Goal: Task Accomplishment & Management: Manage account settings

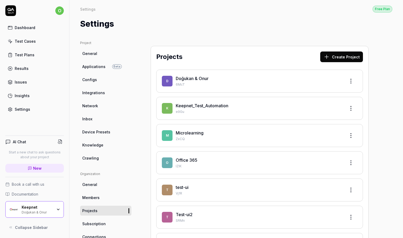
click at [32, 110] on link "Settings" at bounding box center [34, 109] width 59 height 10
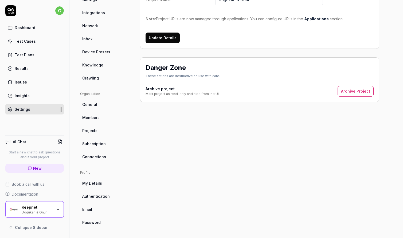
click at [101, 204] on ul "Profile My Details Authentication Email Password" at bounding box center [105, 199] width 51 height 57
click at [97, 207] on link "Email" at bounding box center [105, 210] width 51 height 10
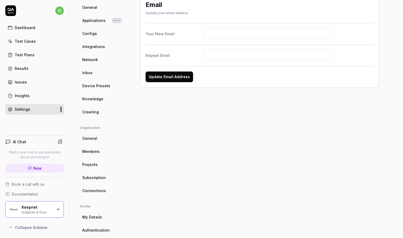
scroll to position [40, 0]
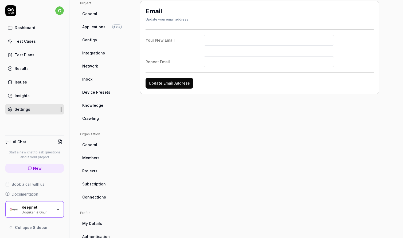
click at [97, 78] on link "Inbox" at bounding box center [105, 79] width 51 height 10
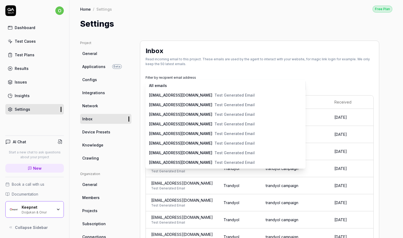
click at [172, 85] on body "o Dashboard Test Cases Test Plans Results Issues Insights Settings AI Chat Star…" at bounding box center [201, 119] width 403 height 238
click at [238, 63] on html "o Dashboard Test Cases Test Plans Results Issues Insights Settings AI Chat Star…" at bounding box center [201, 119] width 403 height 238
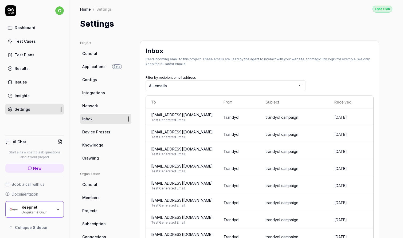
click at [169, 71] on div "Inbox Read incoming email to this project. These emails are used by the agent t…" at bounding box center [260, 206] width 240 height 331
drag, startPoint x: 231, startPoint y: 115, endPoint x: 204, endPoint y: 115, distance: 27.0
click at [204, 115] on span "[EMAIL_ADDRESS][DOMAIN_NAME]" at bounding box center [182, 115] width 62 height 6
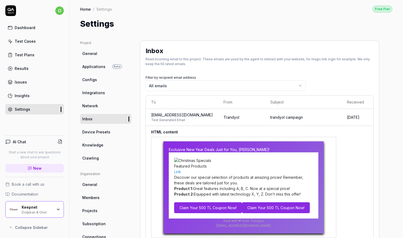
click at [242, 134] on h4 "HTML content" at bounding box center [243, 133] width 185 height 8
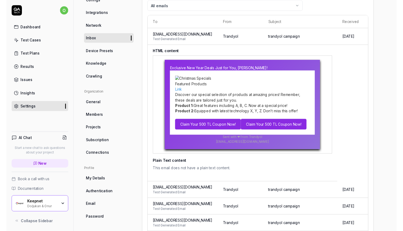
scroll to position [28, 0]
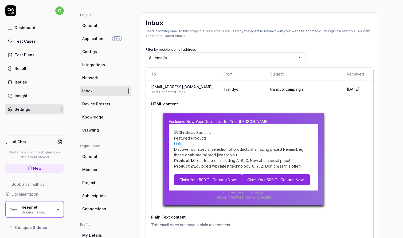
click at [218, 81] on td "[EMAIL_ADDRESS][DOMAIN_NAME] Test Generated Email" at bounding box center [182, 89] width 72 height 17
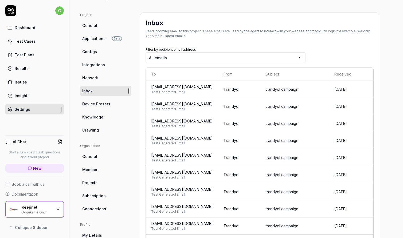
click at [236, 42] on div "Inbox Read incoming email to this project. These emails are used by the agent t…" at bounding box center [260, 178] width 240 height 331
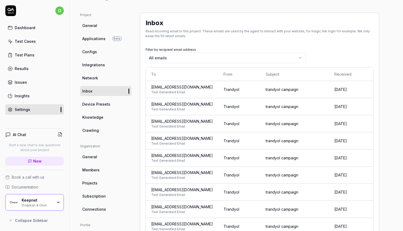
click at [193, 92] on span "Test Generated Email" at bounding box center [182, 92] width 62 height 5
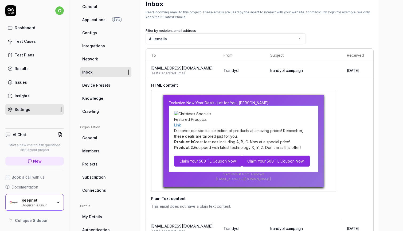
scroll to position [50, 0]
